Goal: Check status: Check status

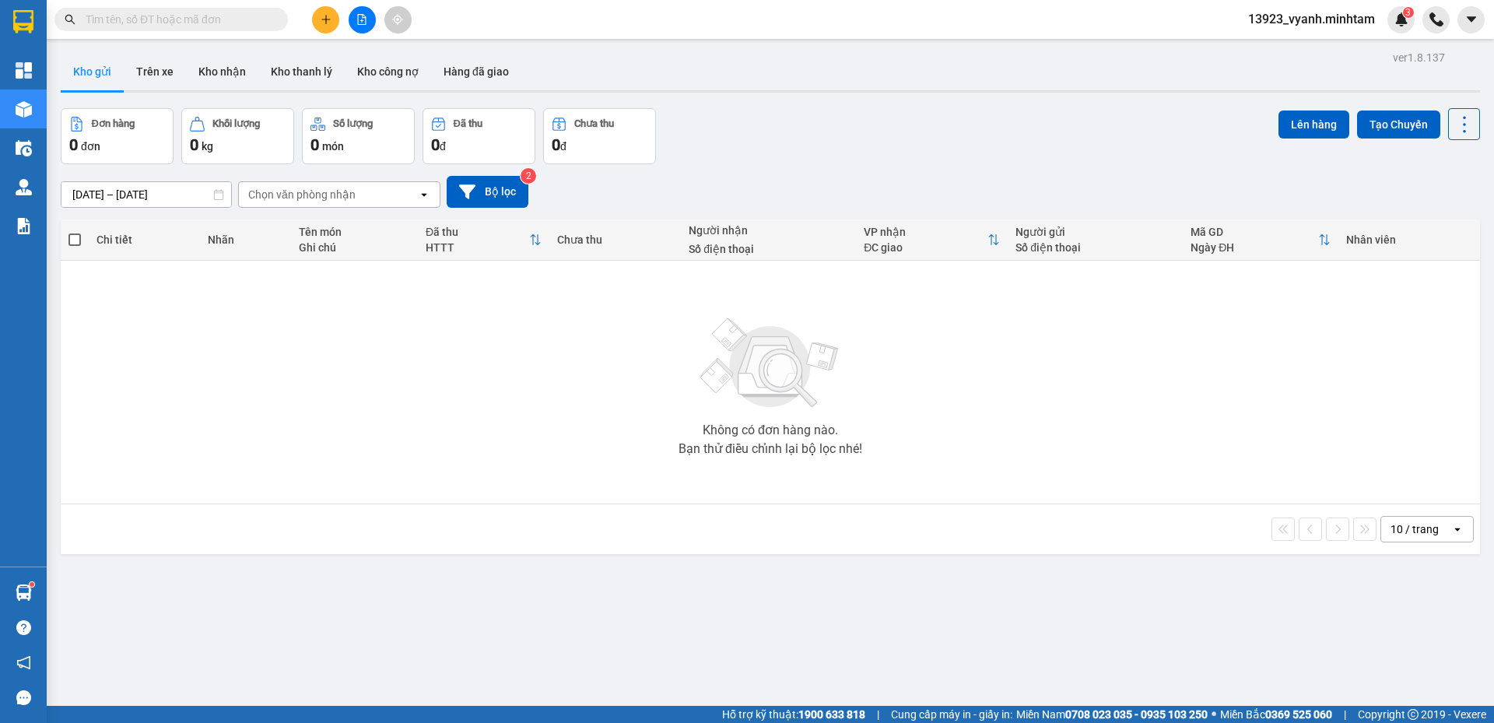
click at [1390, 33] on div "Kết quả tìm kiếm ( 0 ) Bộ lọc No Data 13923_vyanh.minhtam 3" at bounding box center [747, 19] width 1494 height 39
click at [1404, 7] on sup "3" at bounding box center [1408, 12] width 11 height 11
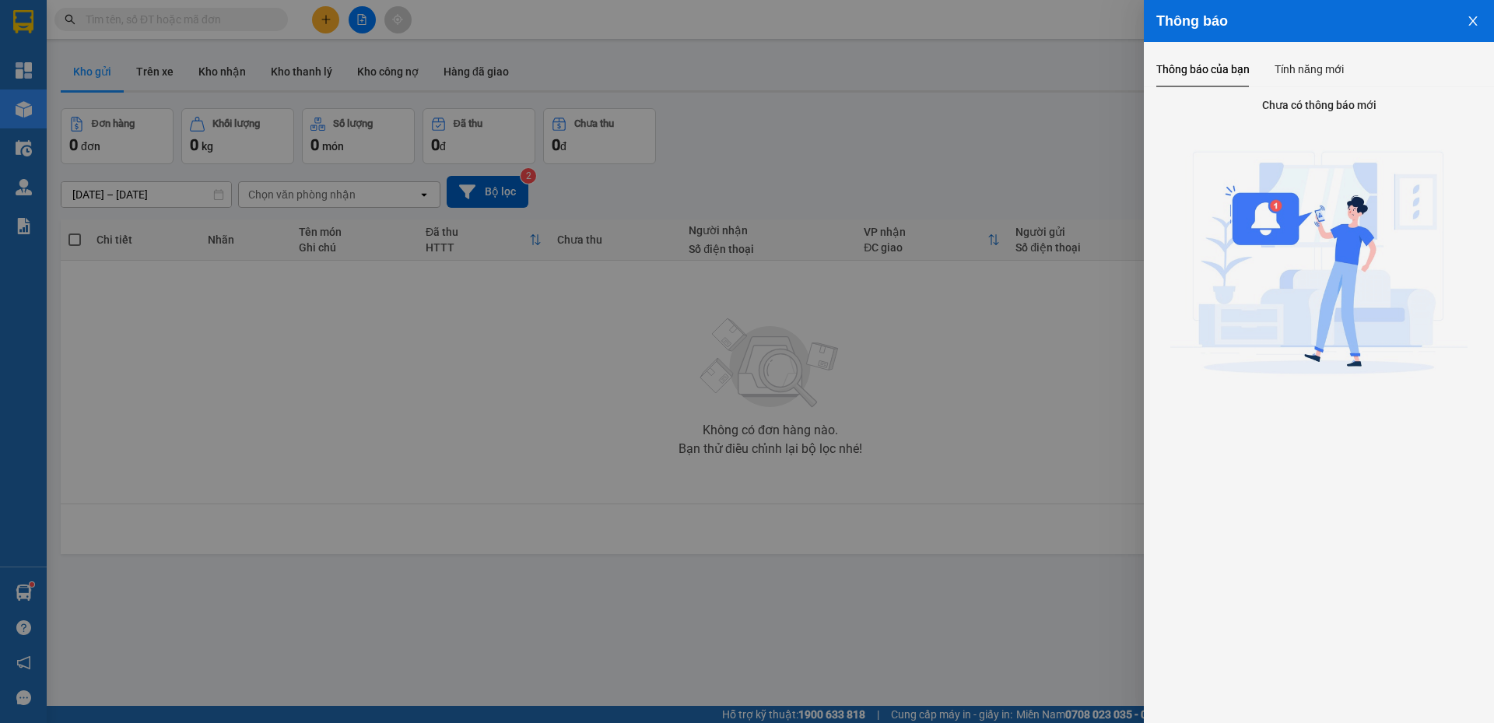
click at [1472, 19] on icon "close" at bounding box center [1473, 21] width 12 height 12
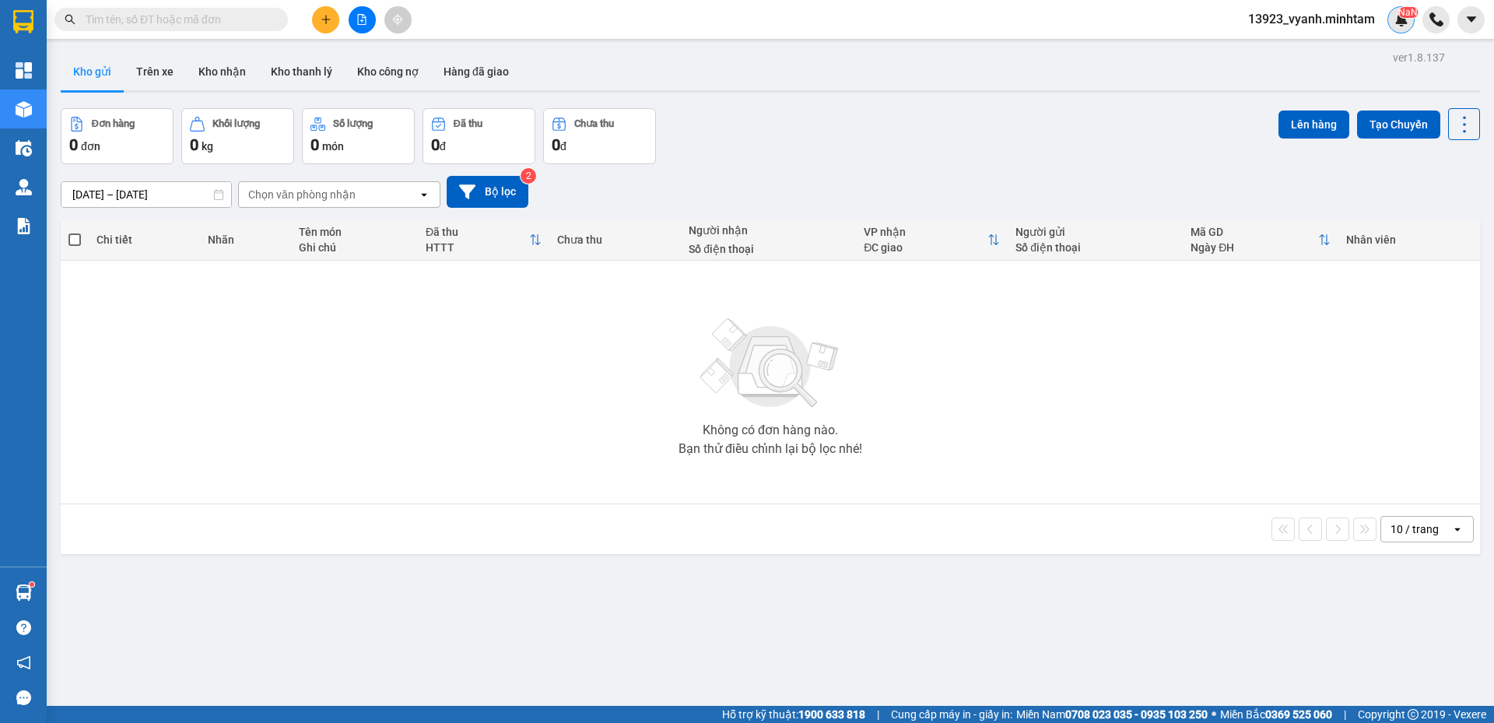
click at [1408, 22] on div "NaN" at bounding box center [1400, 19] width 27 height 27
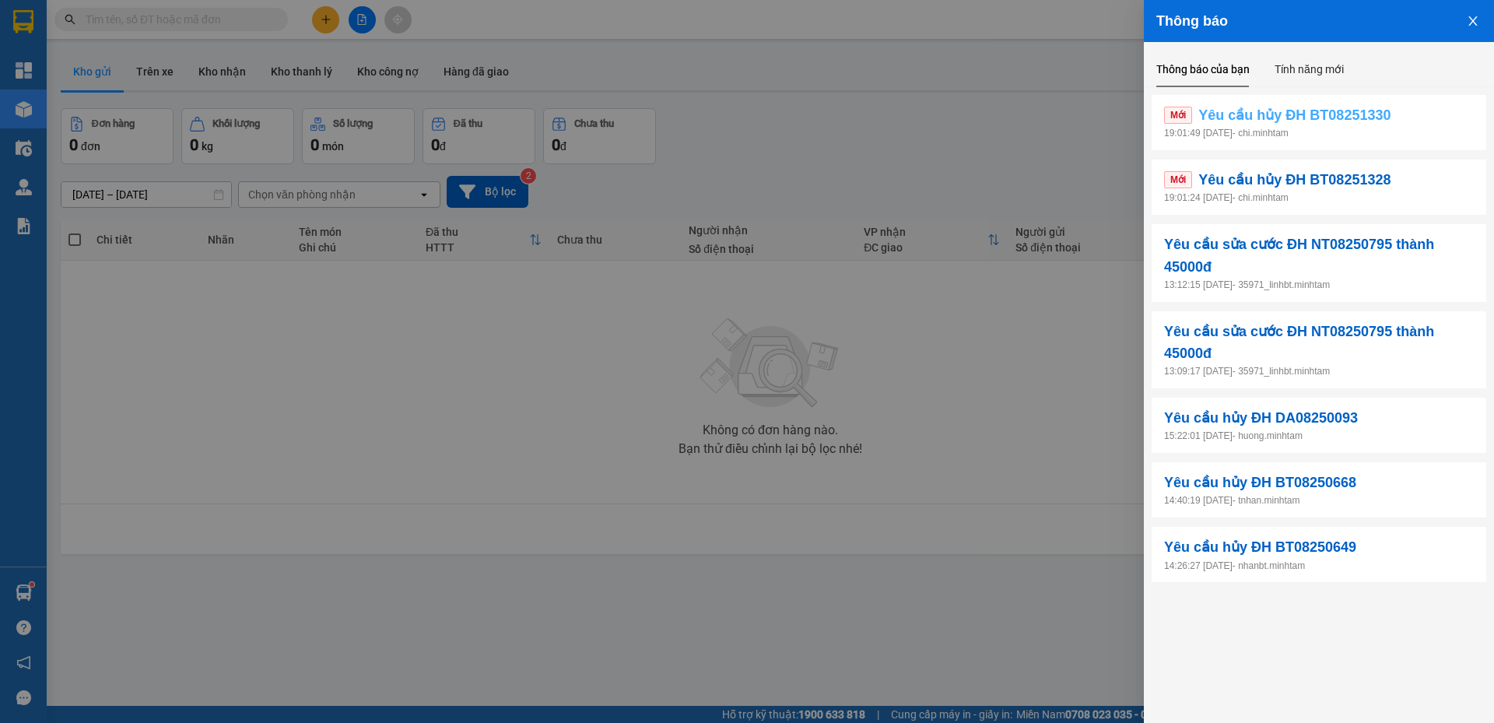
click at [1385, 107] on span "Yêu cầu hủy ĐH BT08251330" at bounding box center [1294, 115] width 192 height 22
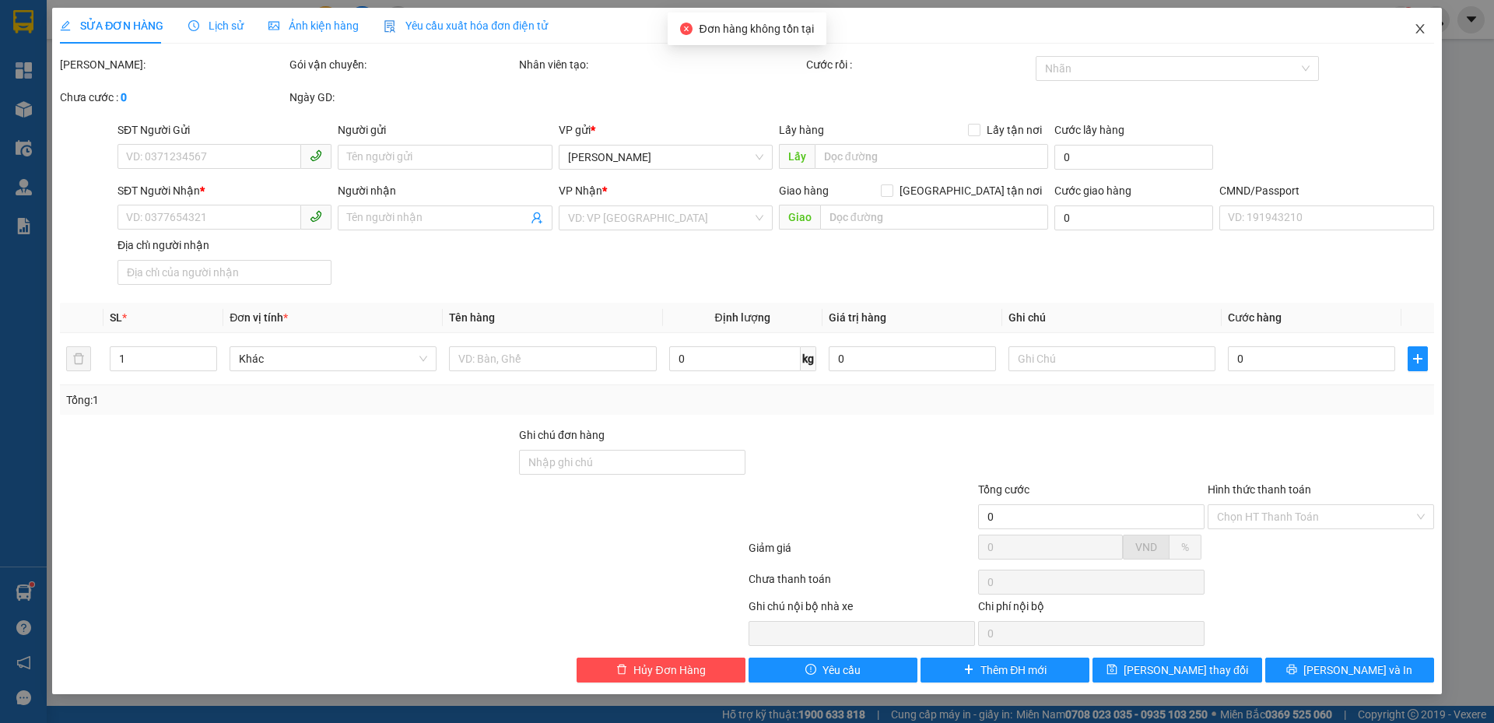
click at [1420, 26] on icon "close" at bounding box center [1420, 29] width 12 height 12
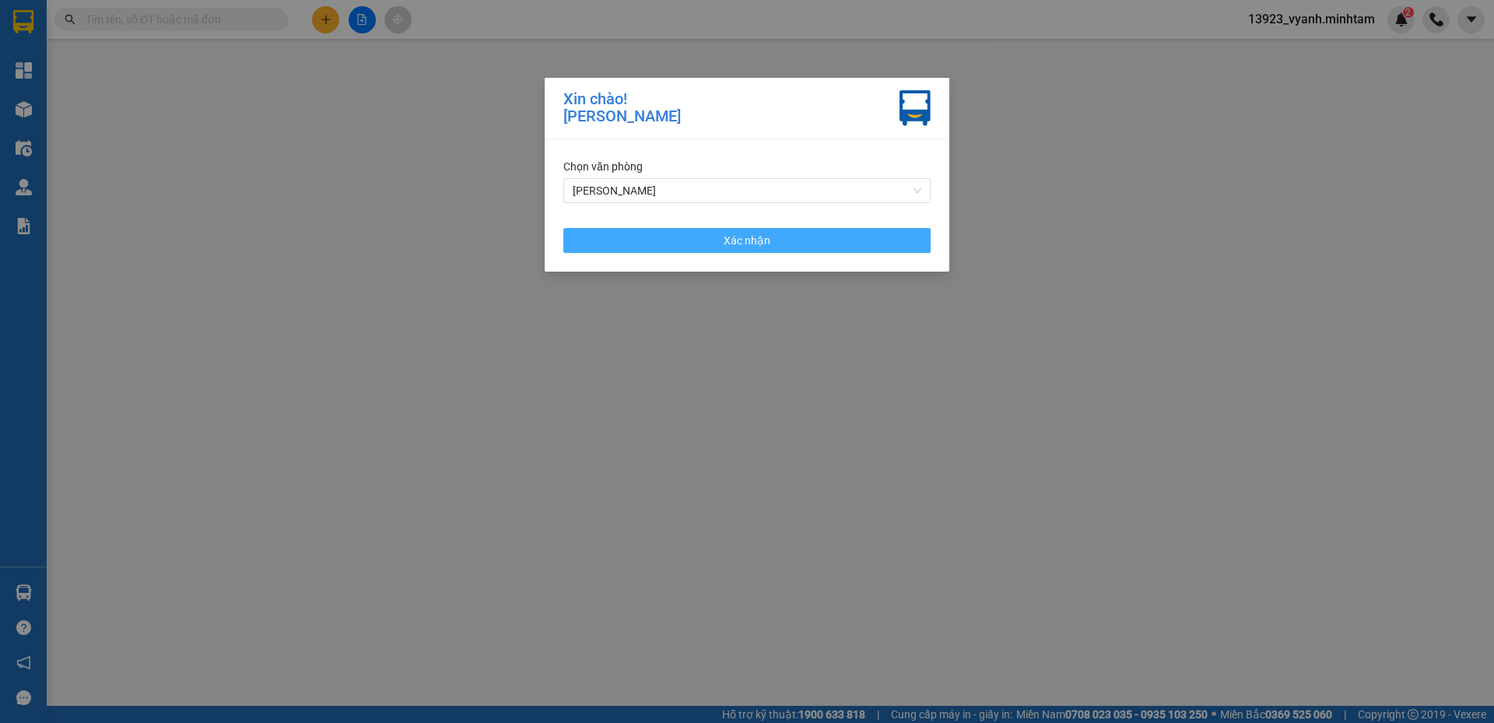
click at [769, 240] on span "Xác nhận" at bounding box center [747, 240] width 47 height 17
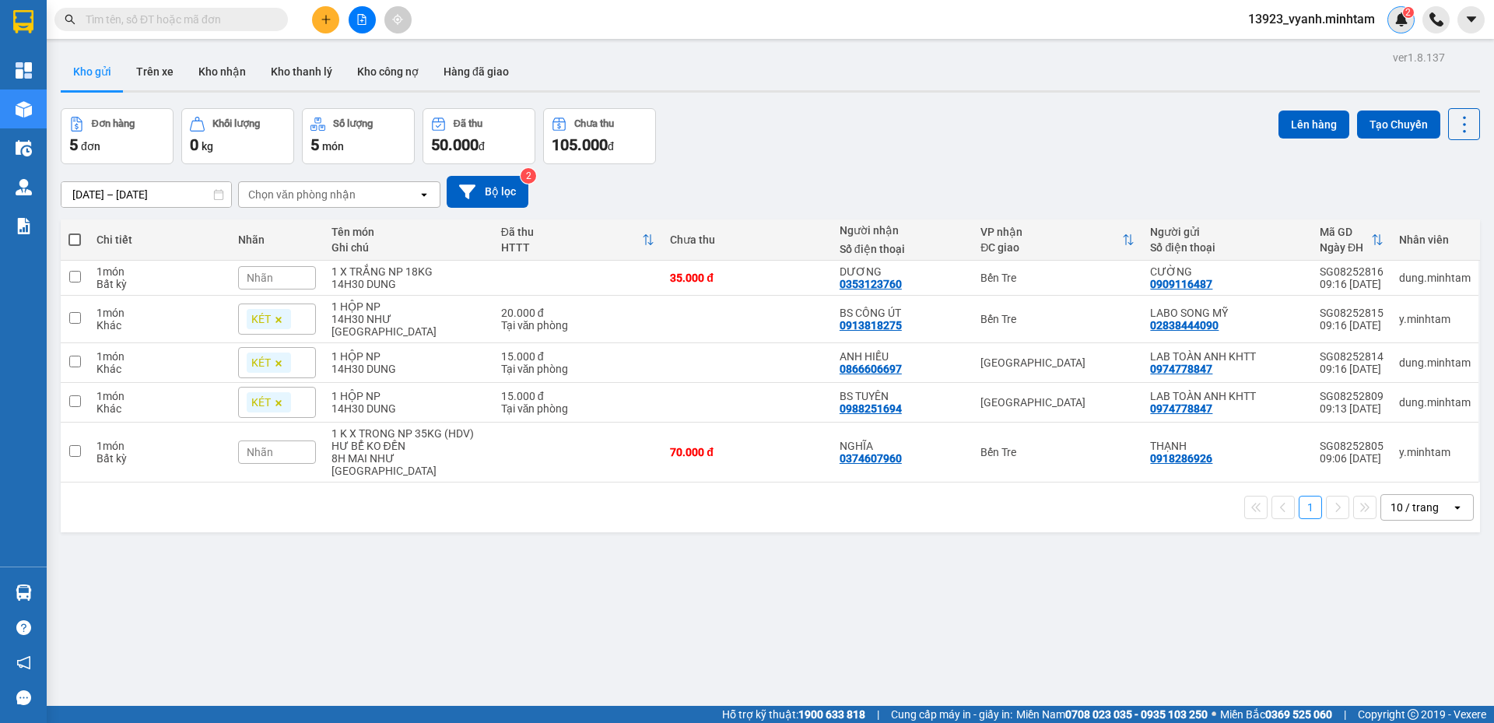
click at [1398, 24] on img at bounding box center [1401, 19] width 14 height 14
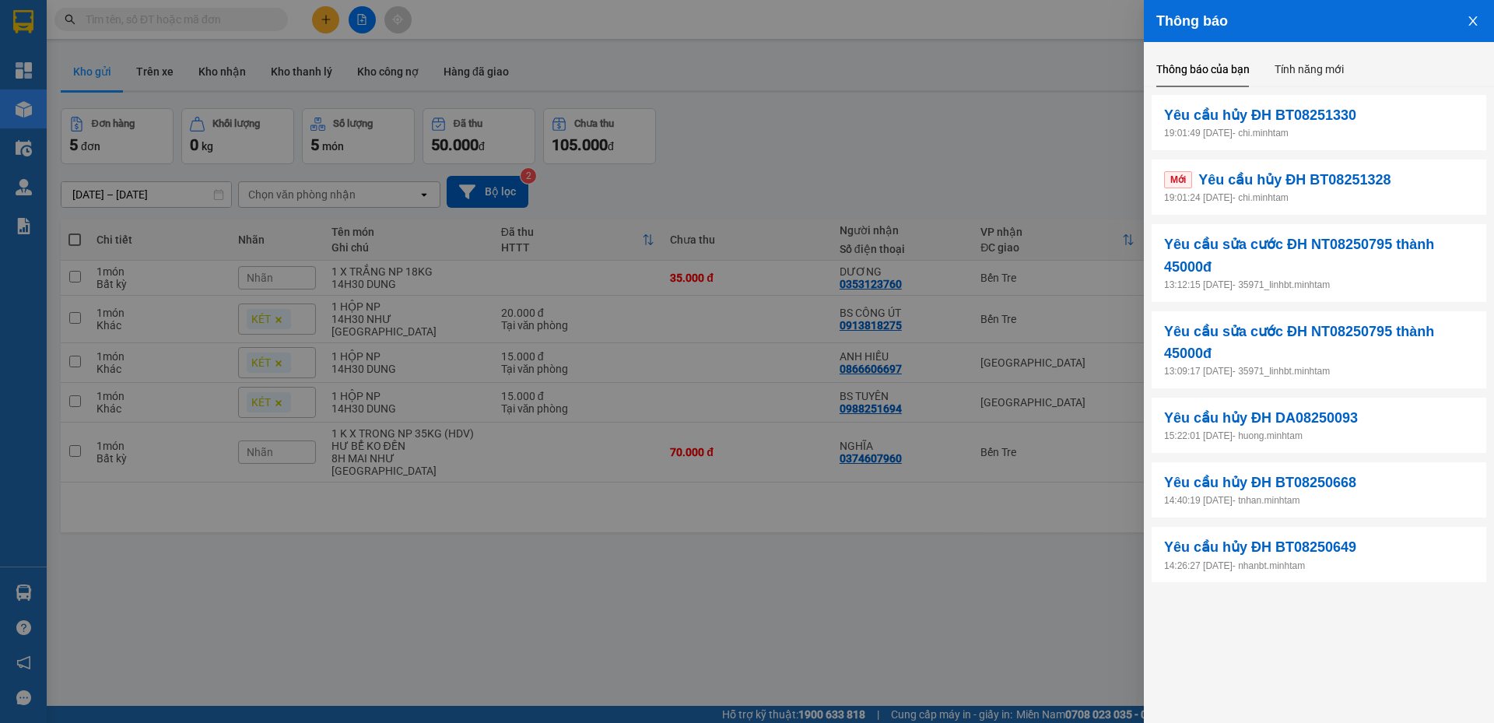
click at [1323, 199] on p "19:01:24 11/08/2025 - chi.minhtam" at bounding box center [1319, 198] width 310 height 15
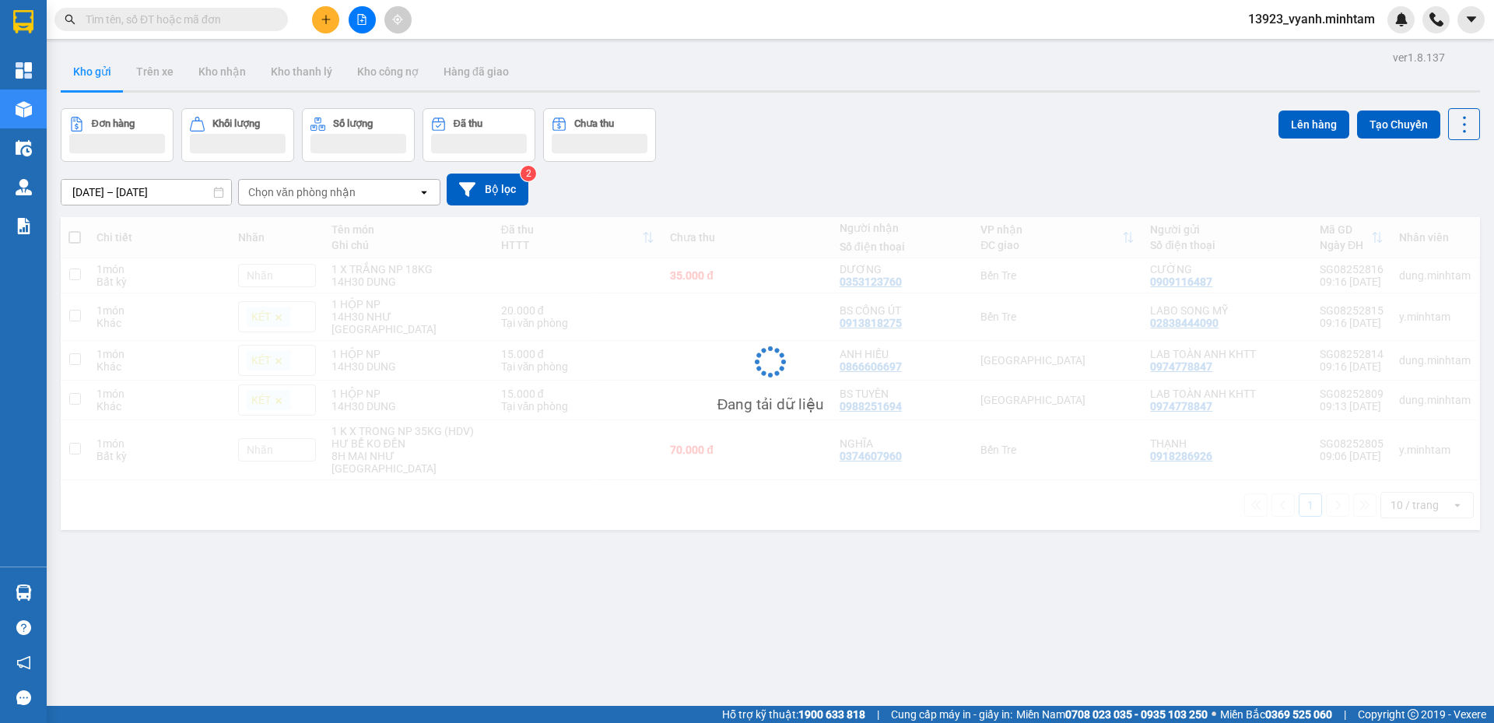
click at [1414, 30] on div "13923_vyanh.minhtam" at bounding box center [1364, 19] width 258 height 27
